Goal: Book appointment/travel/reservation

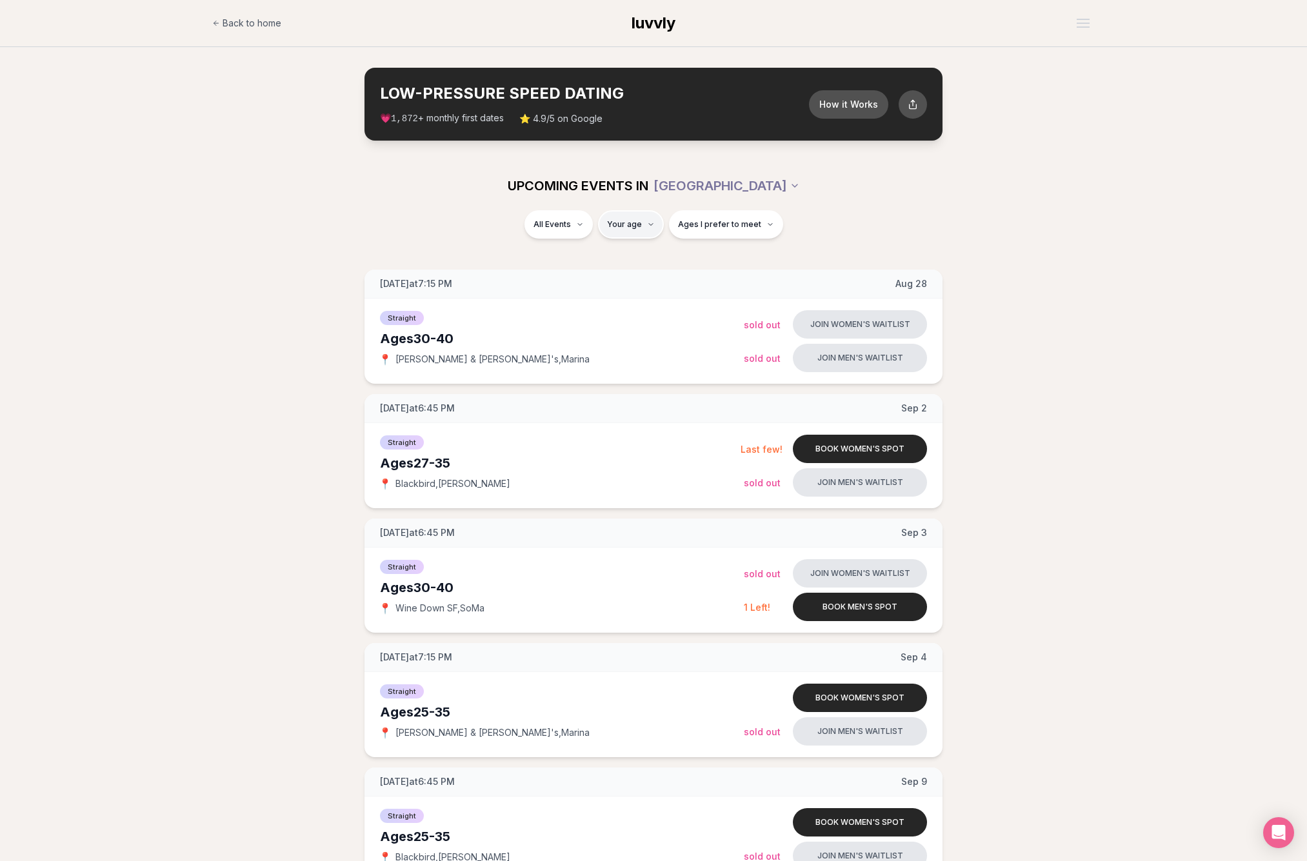
type input "**"
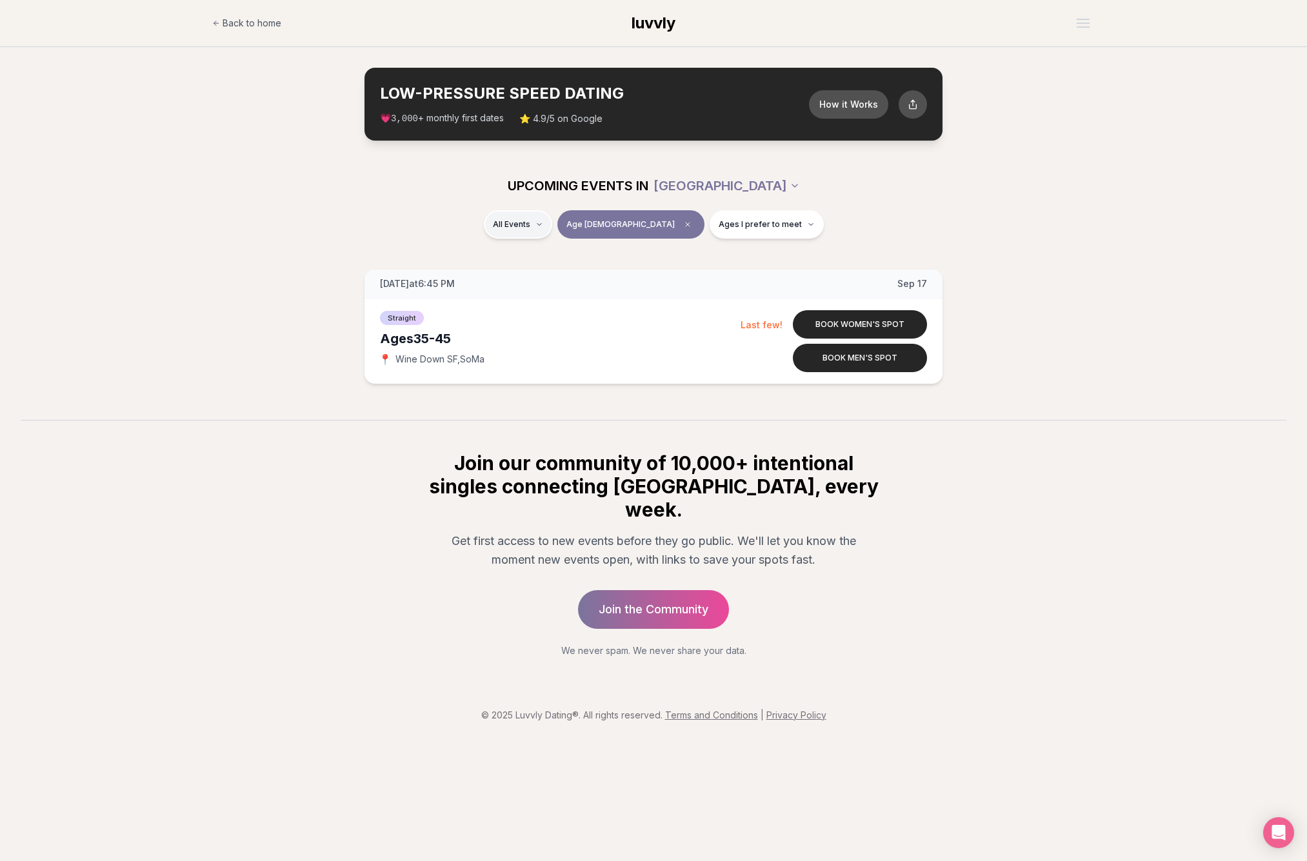
click at [545, 220] on html "Back to home luvvly LOW-PRESSURE SPEED DATING How it Works 💗 3,000 + monthly fi…" at bounding box center [653, 430] width 1307 height 861
click at [652, 223] on html "Back to home luvvly LOW-PRESSURE SPEED DATING How it Works 💗 3,000 + monthly fi…" at bounding box center [653, 430] width 1307 height 861
click at [686, 225] on icon "Clear age" at bounding box center [688, 225] width 4 height 4
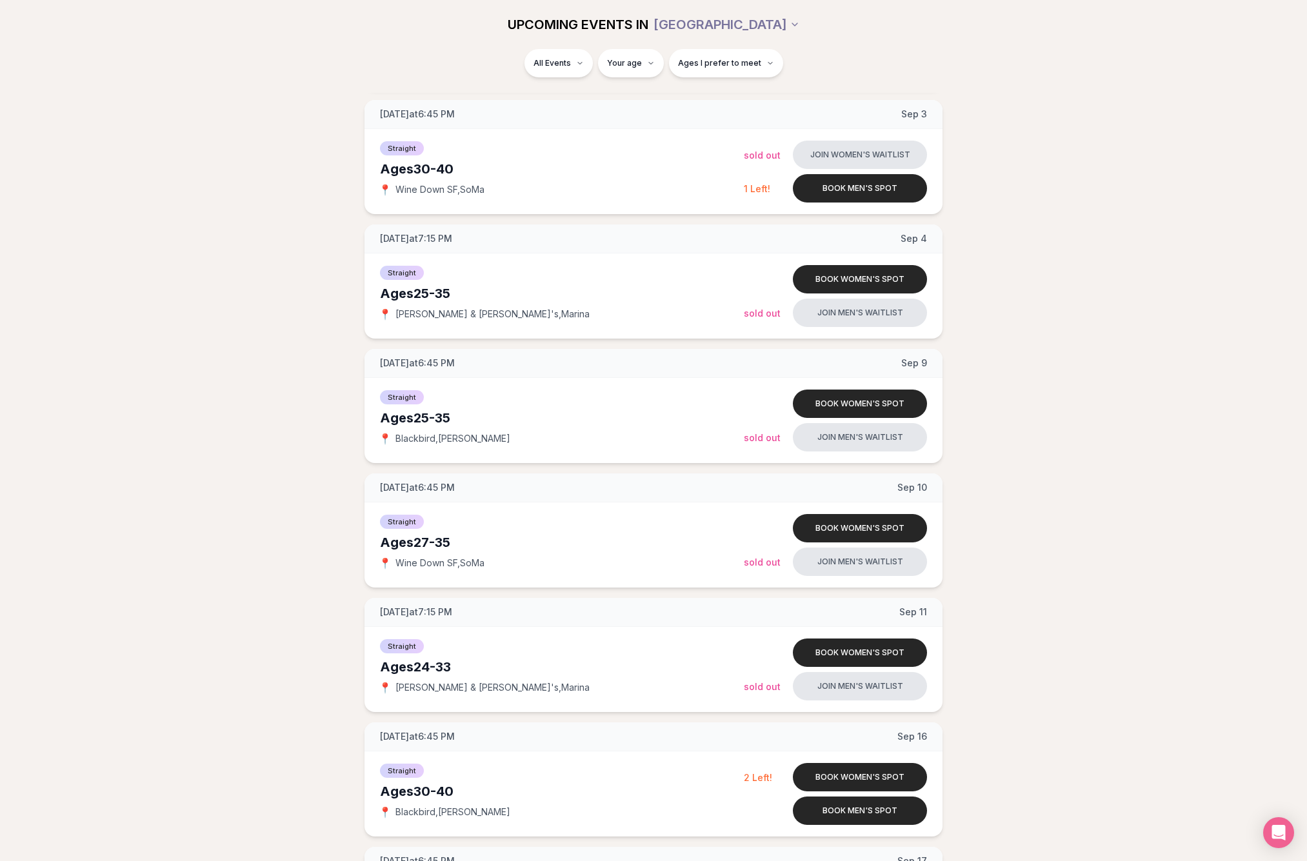
scroll to position [416, 0]
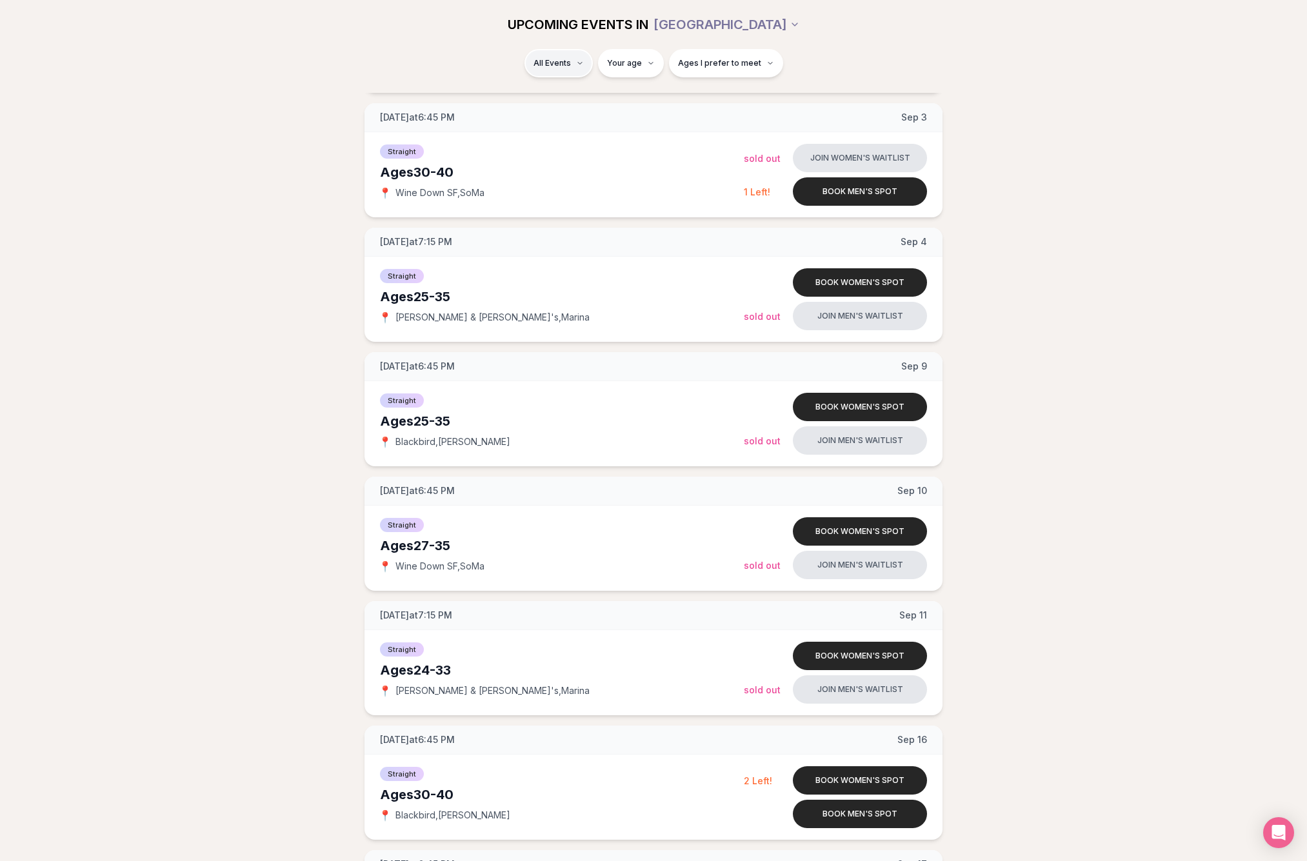
click at [558, 61] on html "Back to home luvvly LOW-PRESSURE SPEED DATING How it Works 💗 3,000 + monthly fi…" at bounding box center [653, 765] width 1307 height 2362
click at [559, 121] on span "[DEMOGRAPHIC_DATA]" at bounding box center [568, 125] width 99 height 13
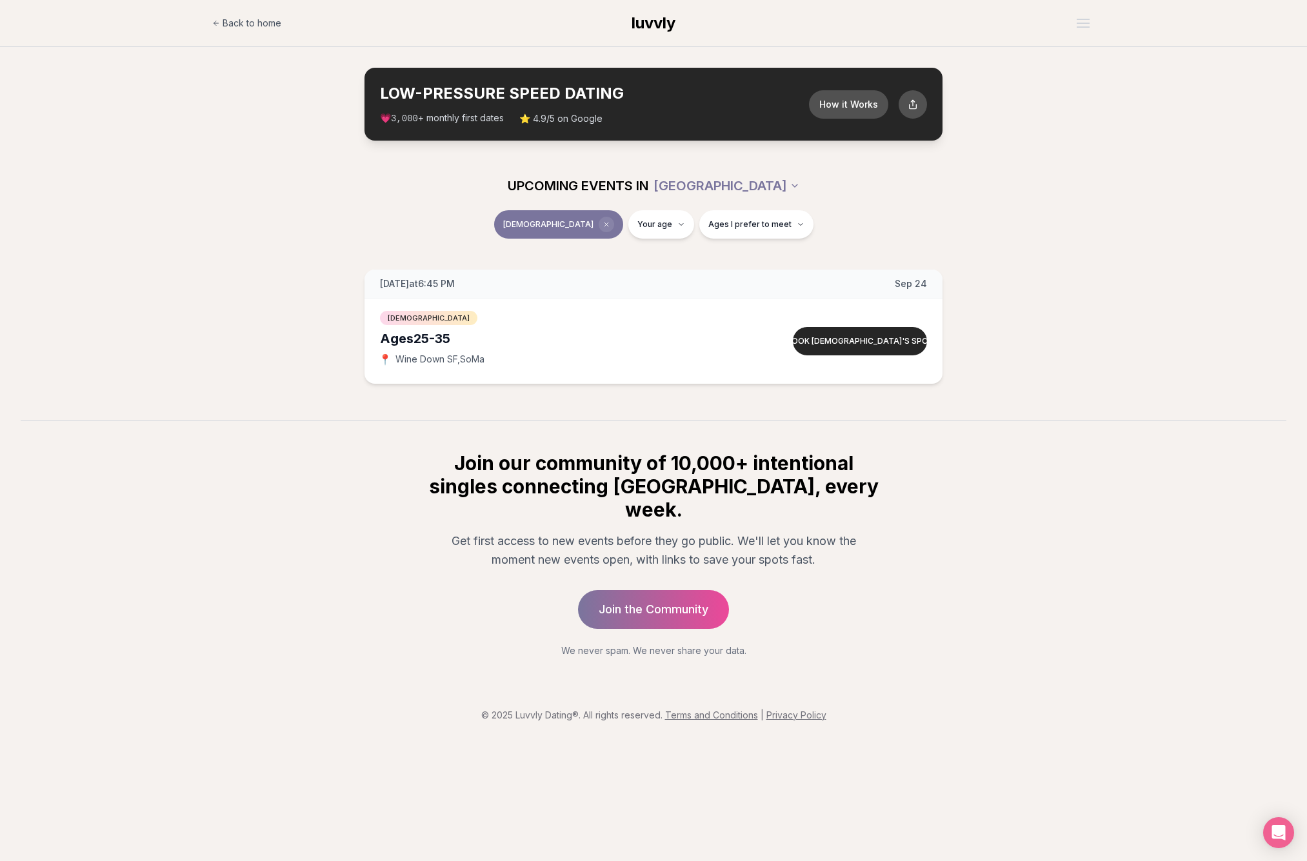
click at [603, 225] on icon "Clear event type filter" at bounding box center [607, 225] width 8 height 8
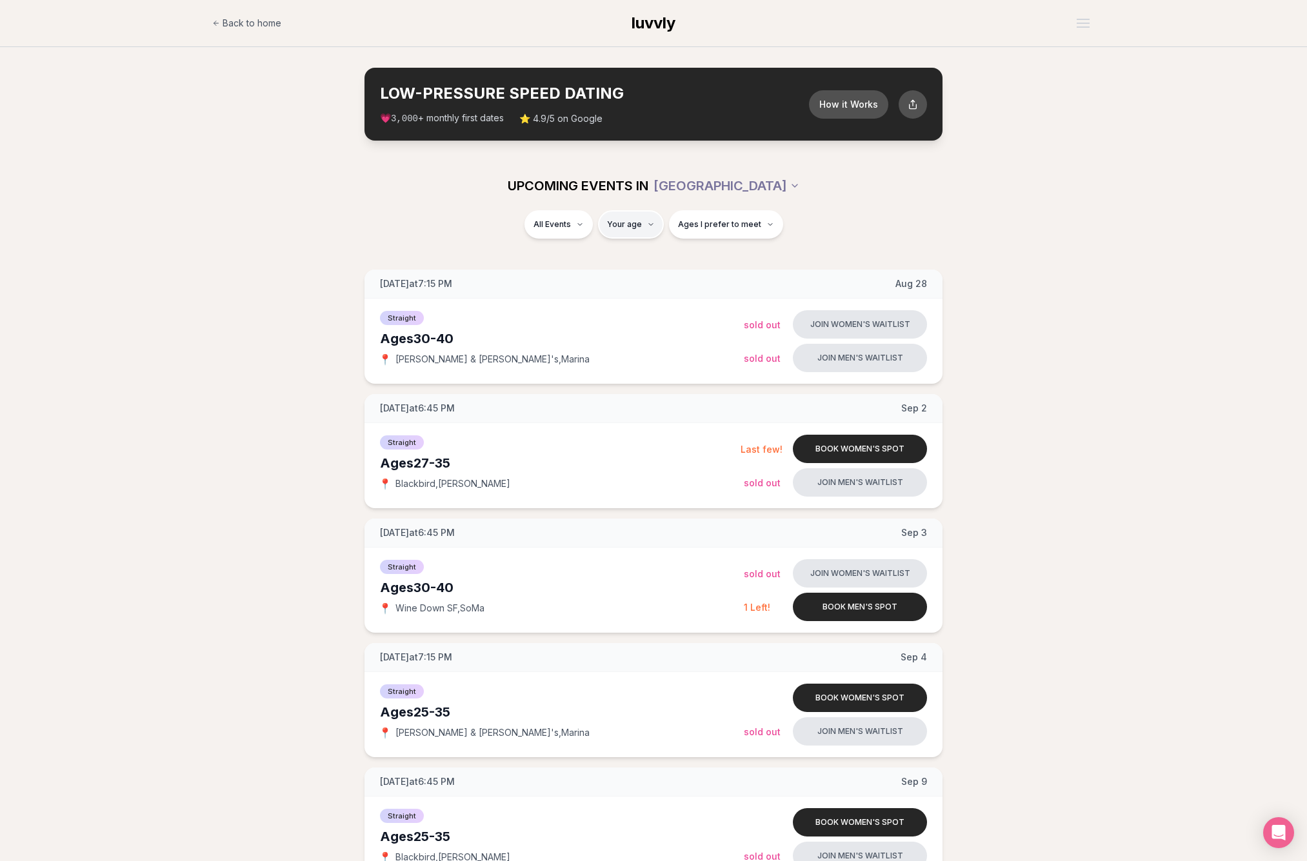
type input "**"
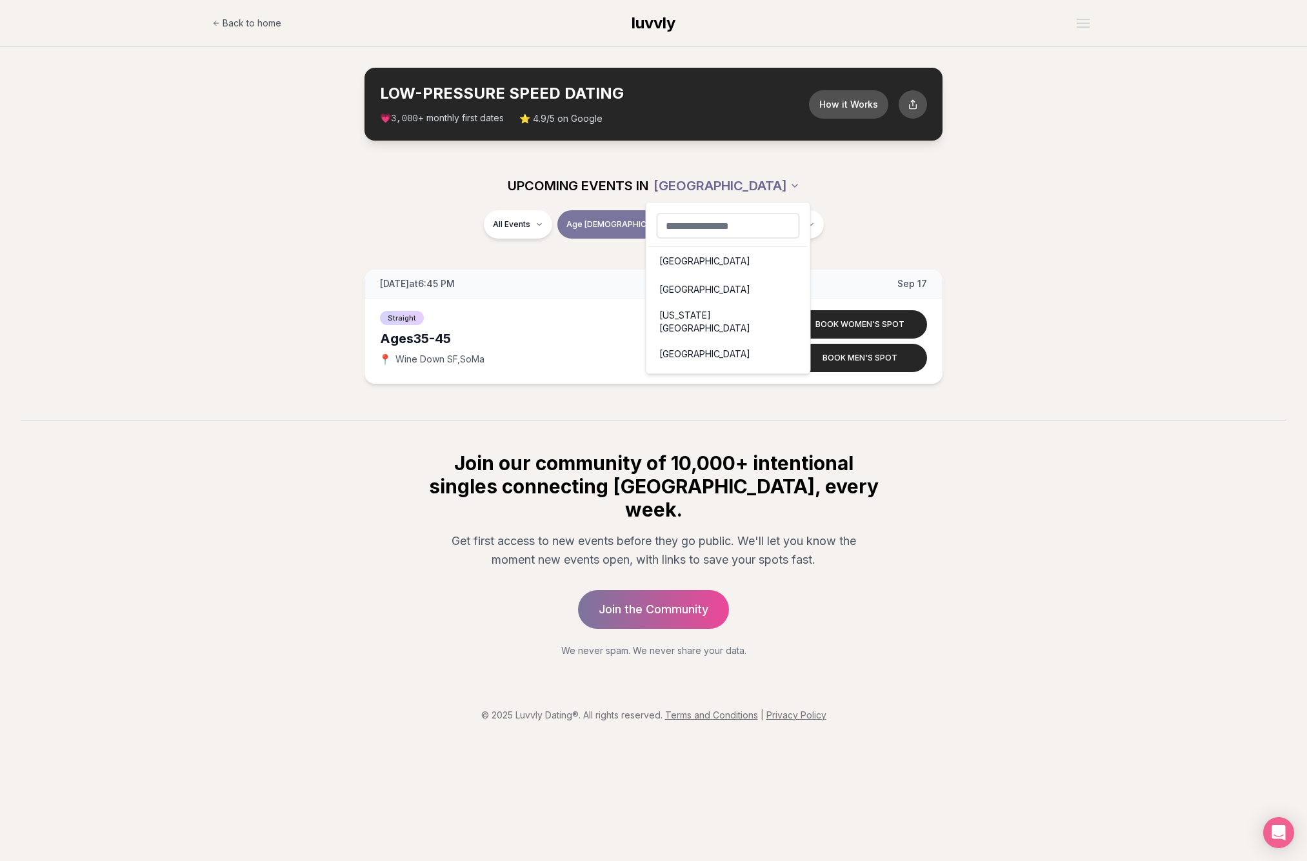
click at [748, 181] on html "Back to home luvvly LOW-PRESSURE SPEED DATING How it Works 💗 3,000 + monthly fi…" at bounding box center [653, 430] width 1307 height 861
click at [686, 297] on div "[GEOGRAPHIC_DATA]" at bounding box center [728, 290] width 159 height 28
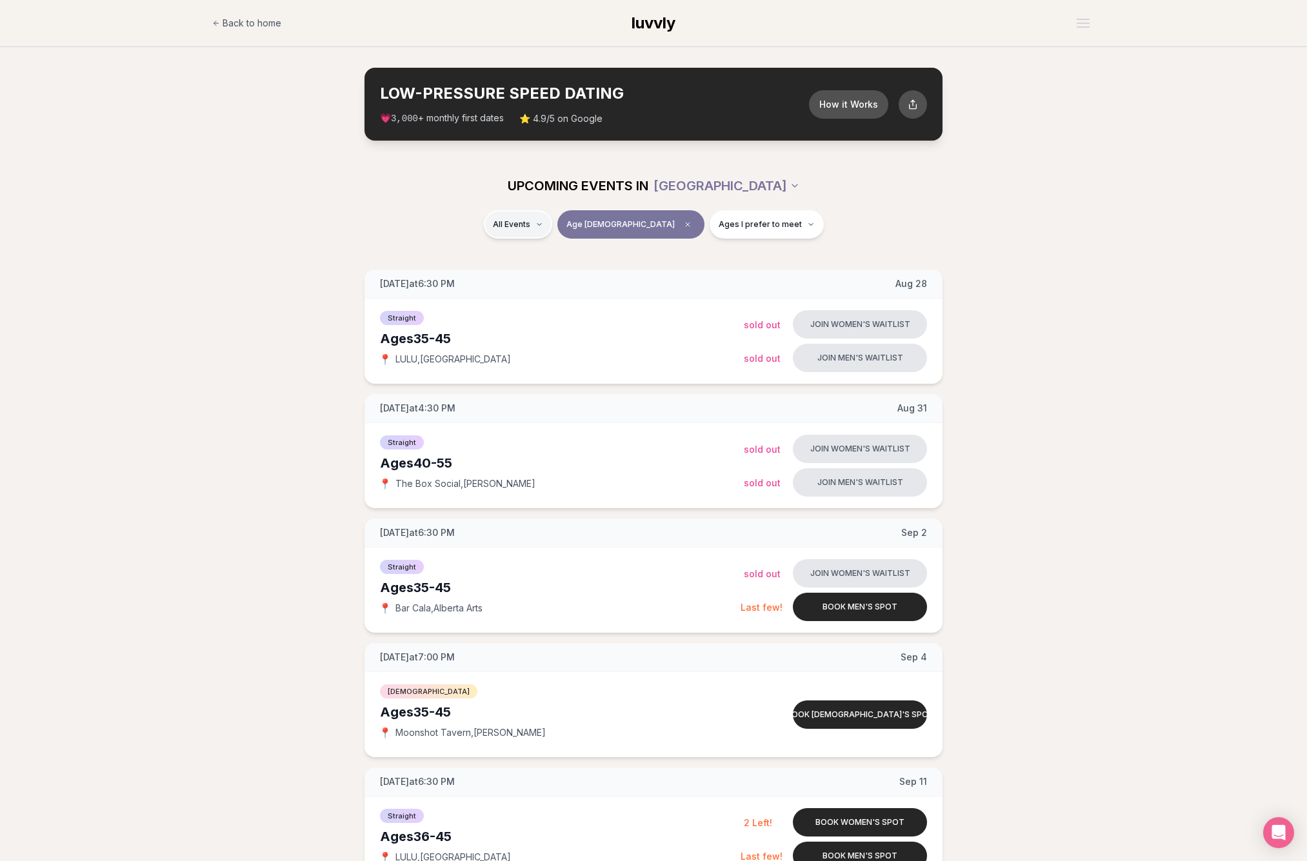
click at [553, 260] on div "Straight ( 8 )" at bounding box center [575, 258] width 123 height 28
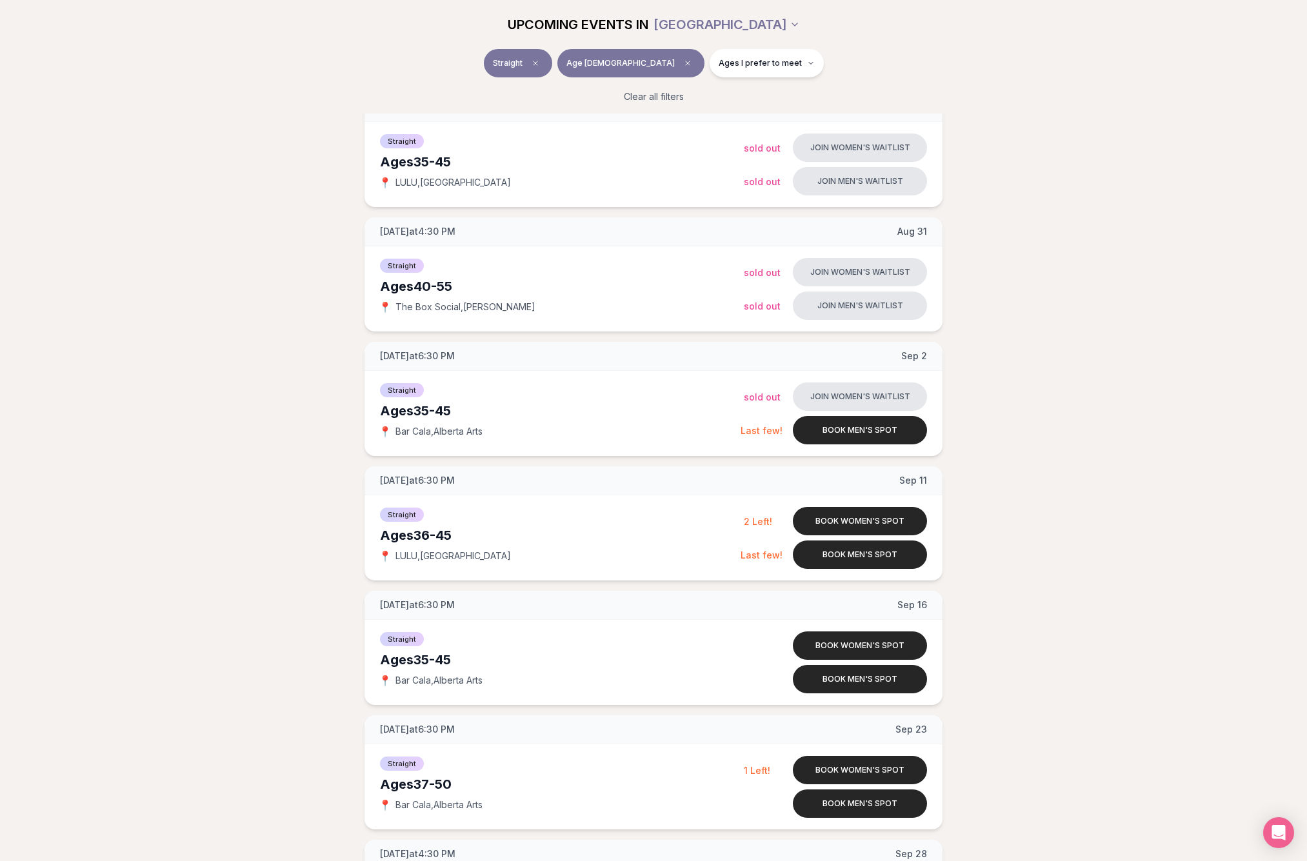
scroll to position [170, 0]
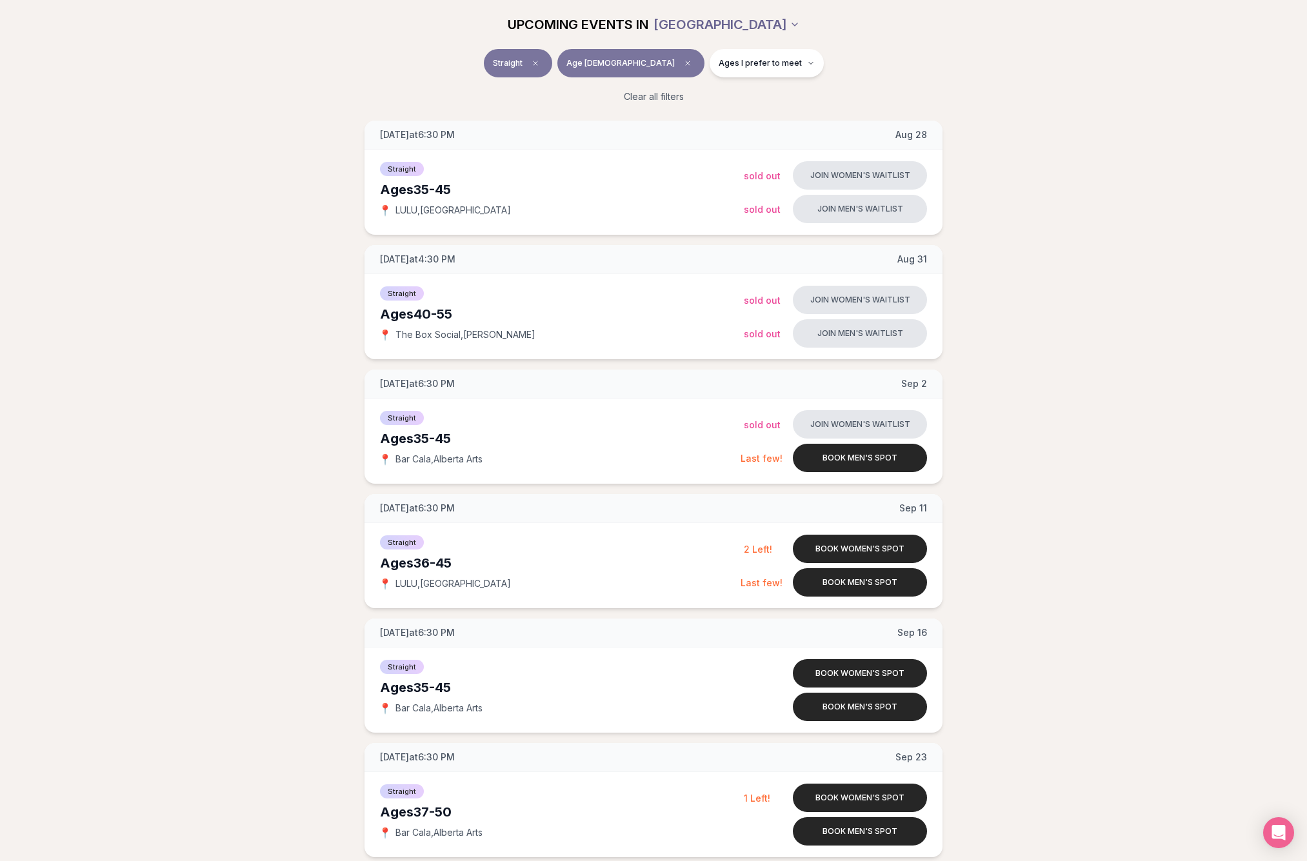
click at [735, 26] on html "Back to home luvvly LOW-PRESSURE SPEED DATING How it Works 💗 3,000 + monthly fi…" at bounding box center [653, 647] width 1307 height 1635
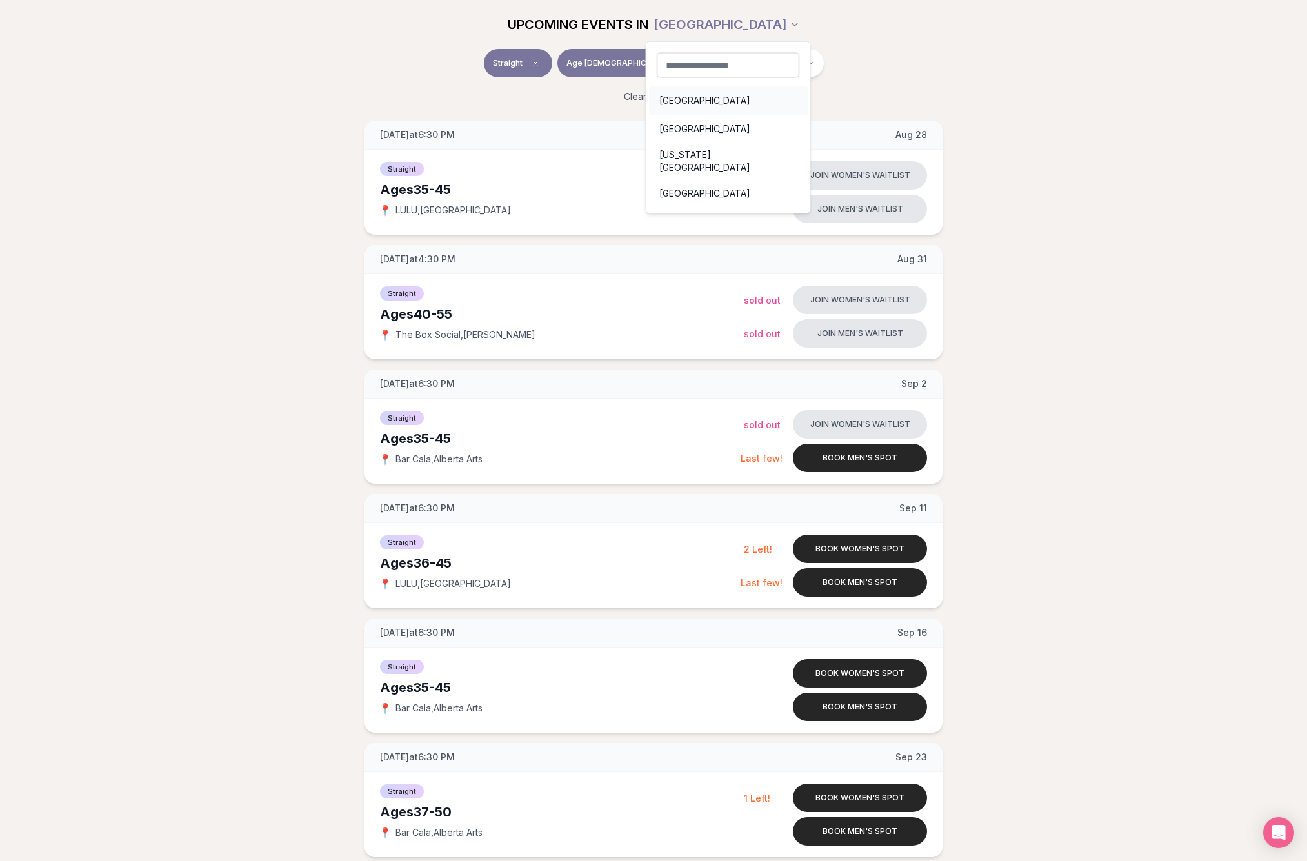
click at [685, 97] on div "[GEOGRAPHIC_DATA]" at bounding box center [728, 100] width 159 height 28
